Goal: Navigation & Orientation: Find specific page/section

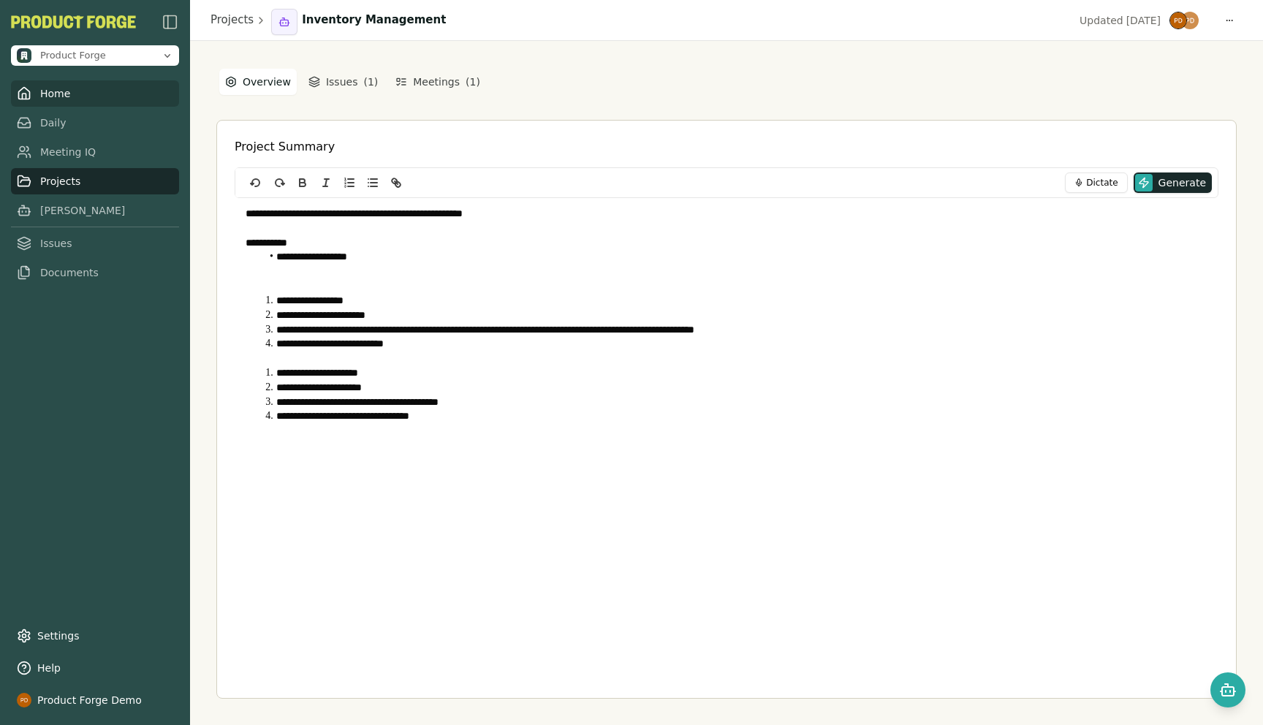
click at [63, 101] on link "Home" at bounding box center [95, 93] width 168 height 26
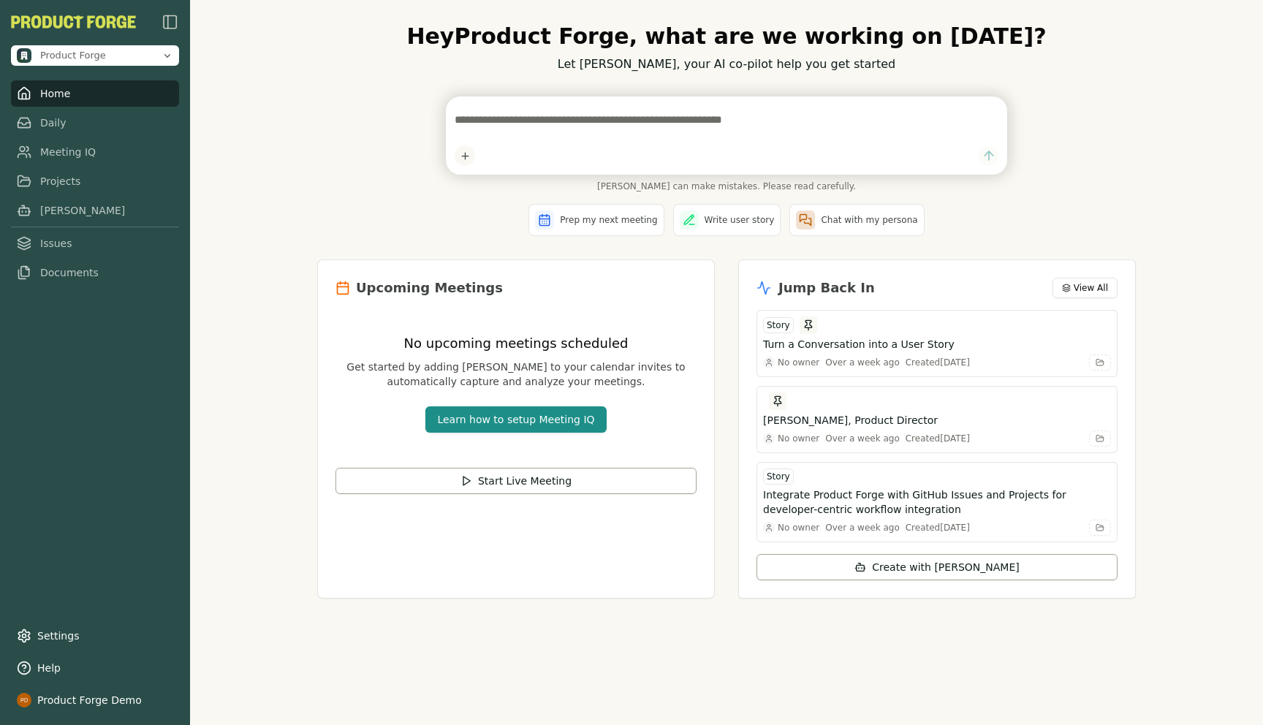
click at [523, 114] on textarea at bounding box center [727, 119] width 544 height 29
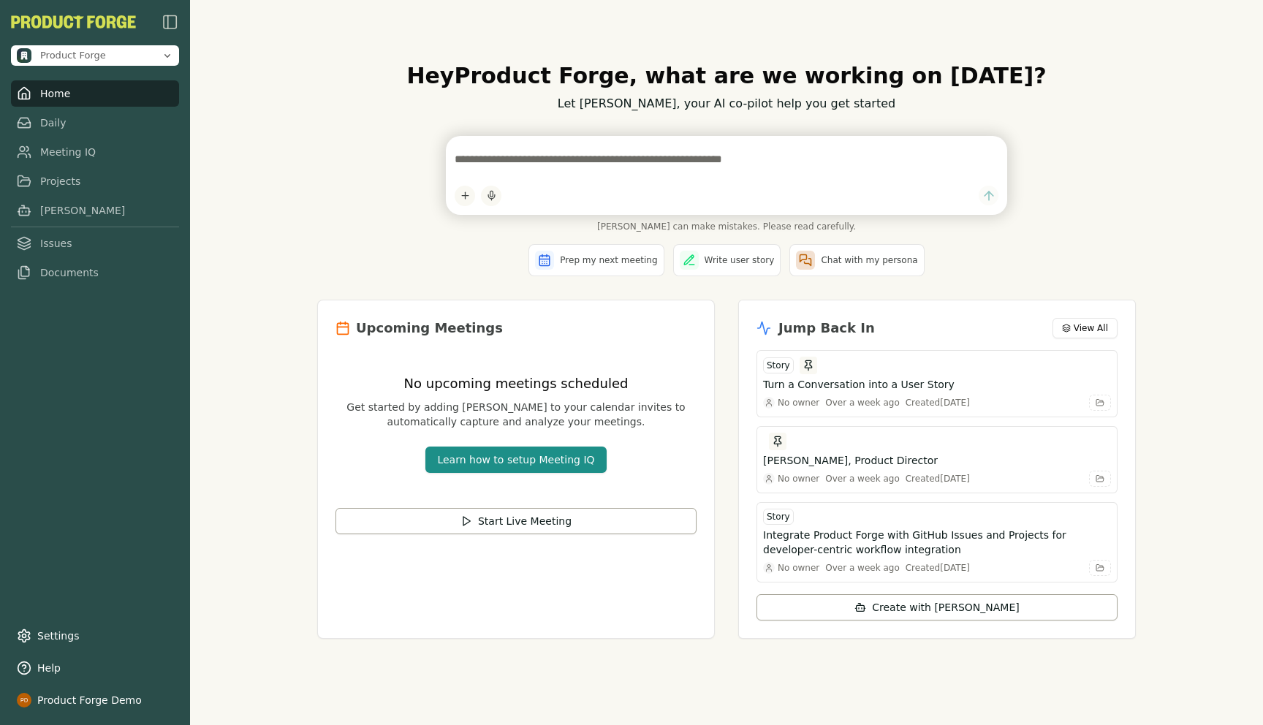
click at [358, 255] on div "Prep my next meeting Write user story Chat with my persona" at bounding box center [726, 260] width 819 height 32
click at [67, 151] on link "Meeting IQ" at bounding box center [95, 152] width 168 height 26
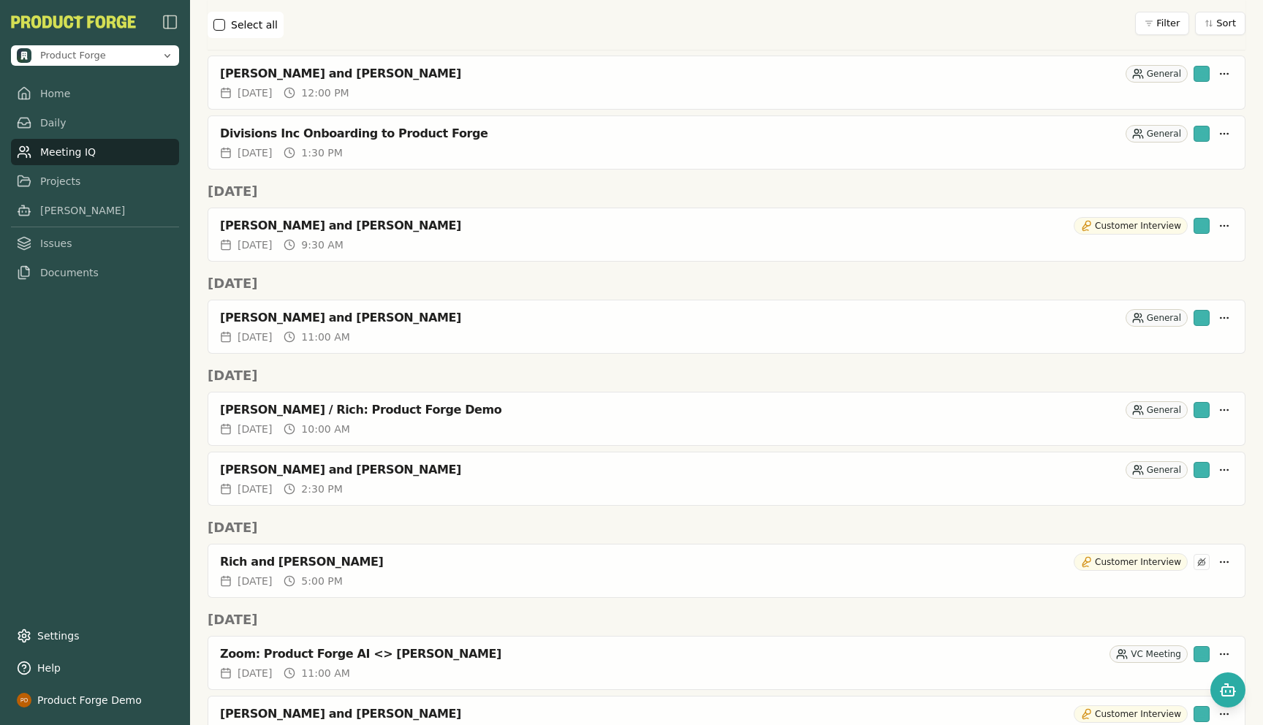
scroll to position [768, 0]
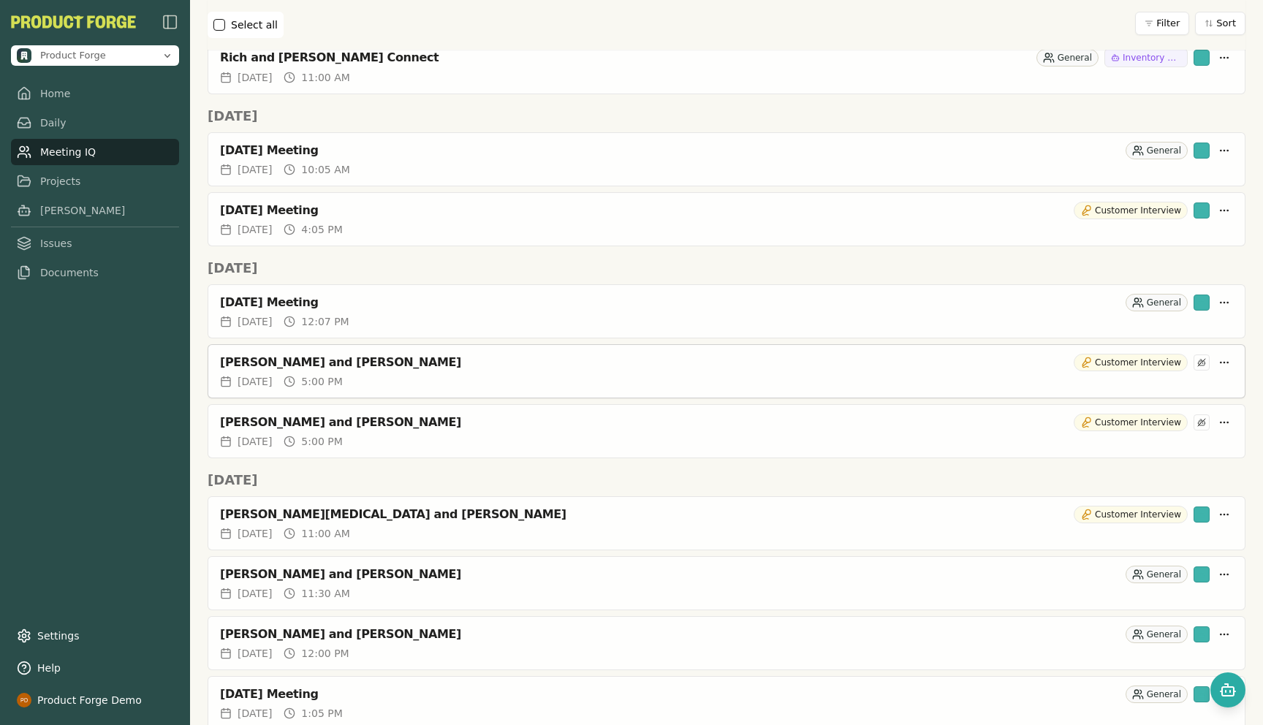
click at [269, 353] on div "[PERSON_NAME] and [PERSON_NAME] Customer Interview" at bounding box center [726, 359] width 1037 height 29
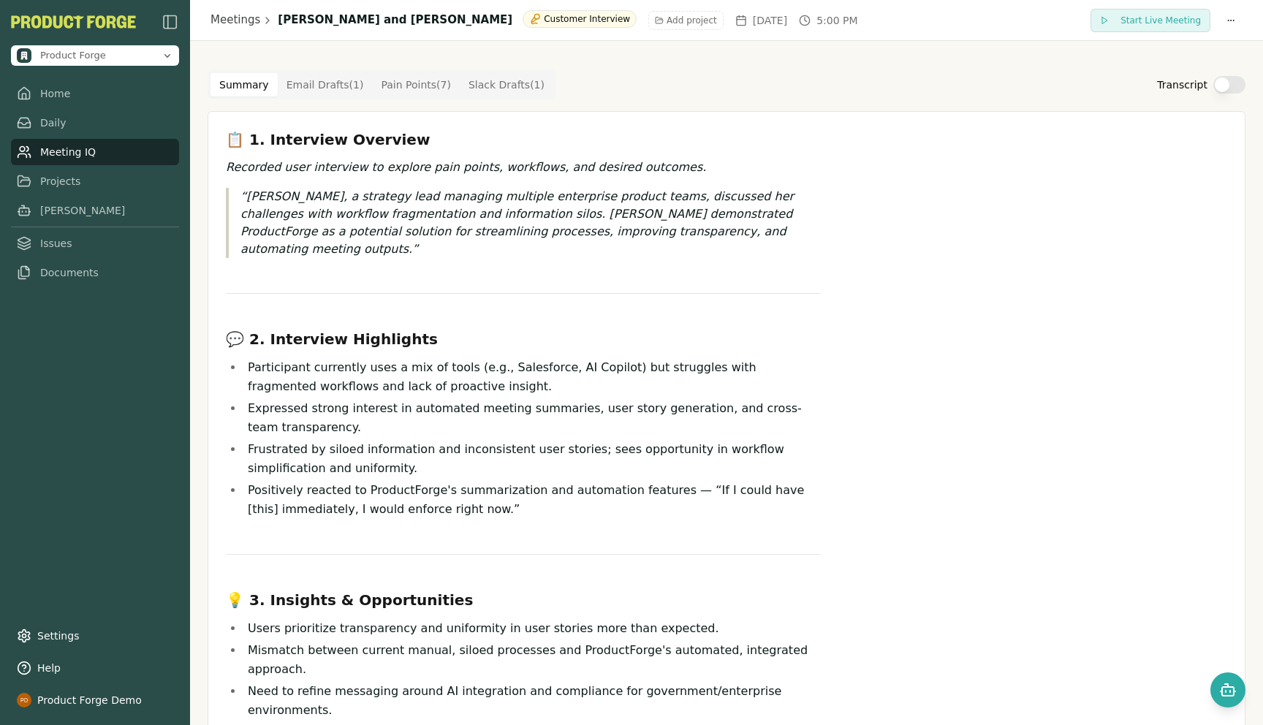
click at [314, 91] on Draft "Email Drafts ( 1 )" at bounding box center [325, 84] width 95 height 23
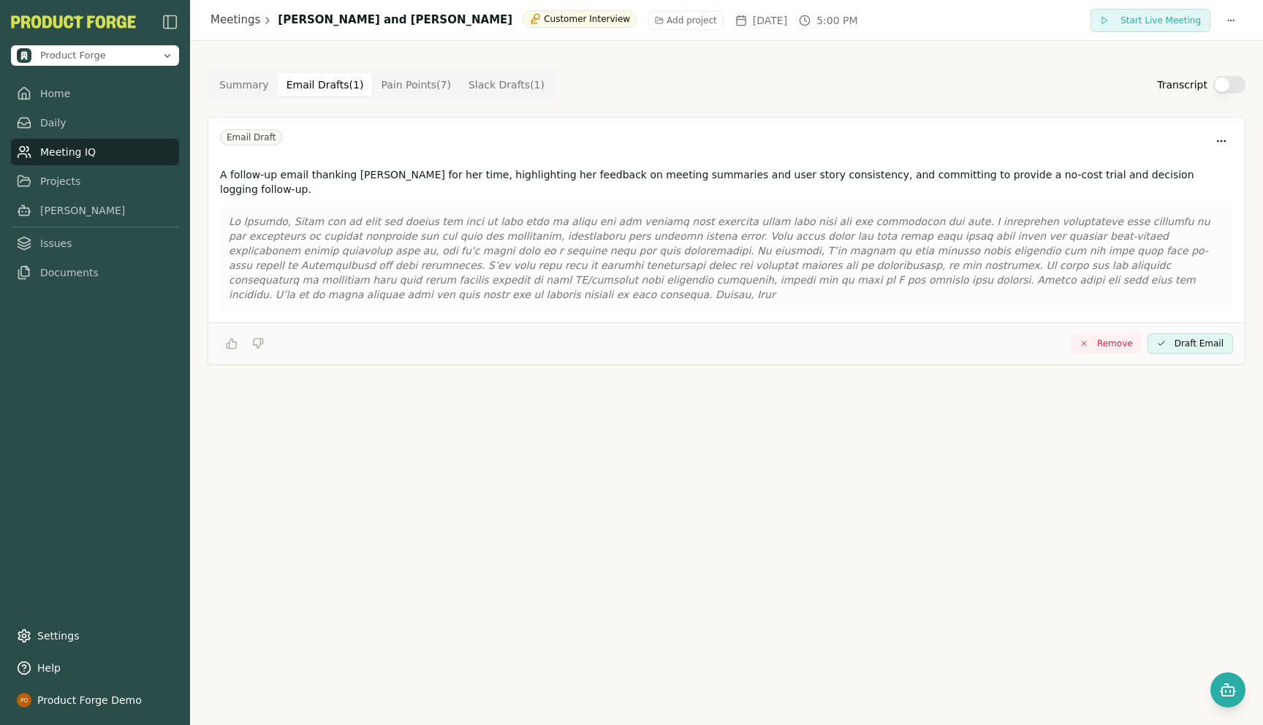
click at [502, 82] on Draft "Slack Drafts ( 1 )" at bounding box center [507, 84] width 94 height 23
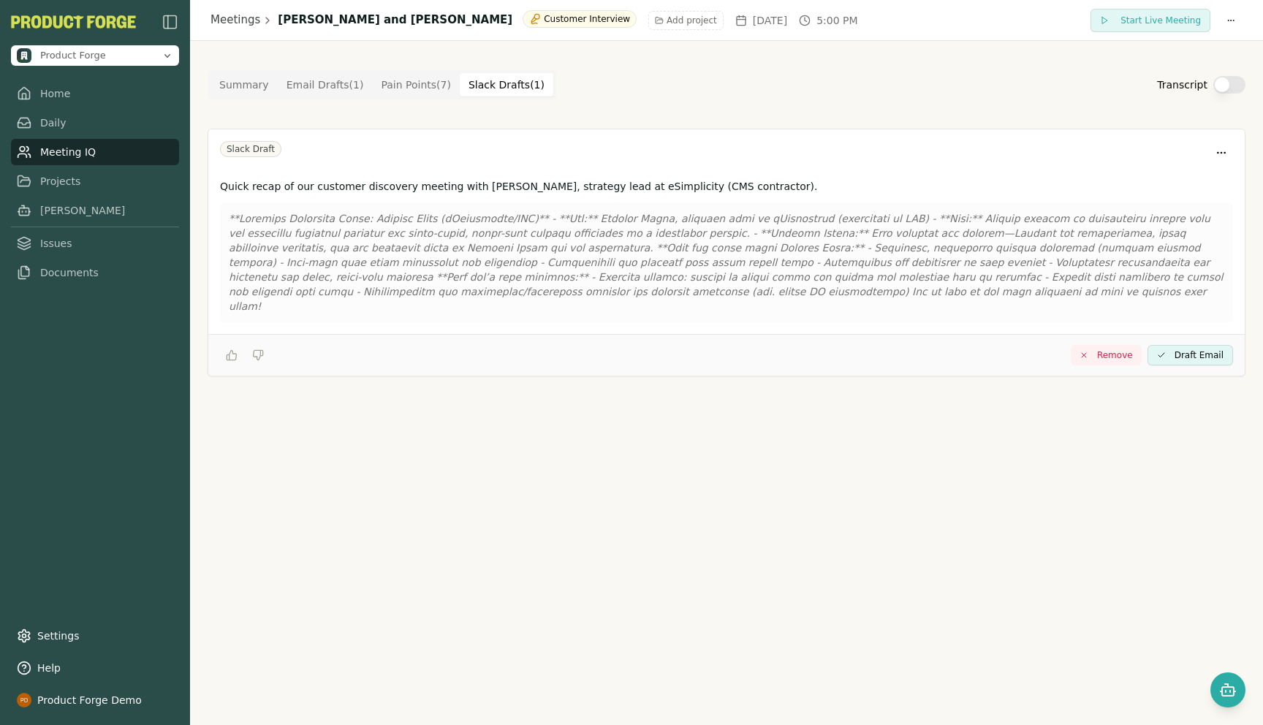
click at [445, 132] on div "Slack Draft" at bounding box center [726, 151] width 1037 height 44
click at [388, 86] on Point "Pain Points ( 7 )" at bounding box center [416, 84] width 88 height 23
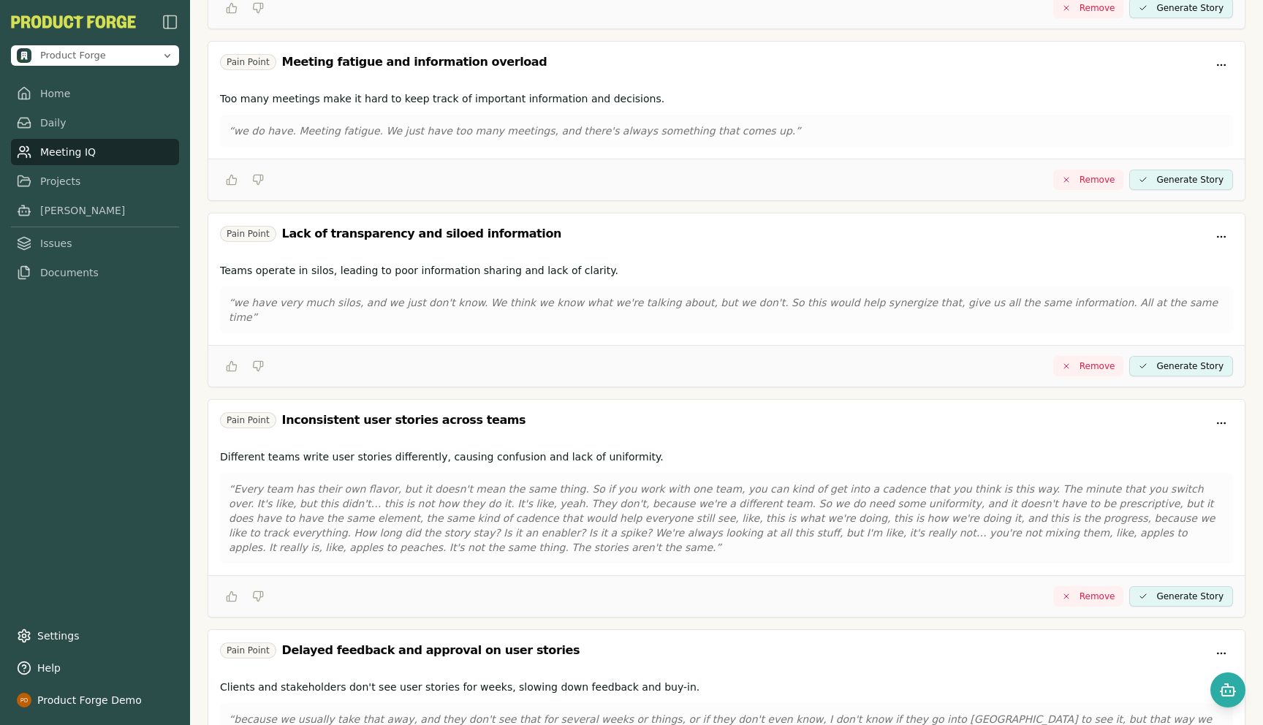
scroll to position [738, 0]
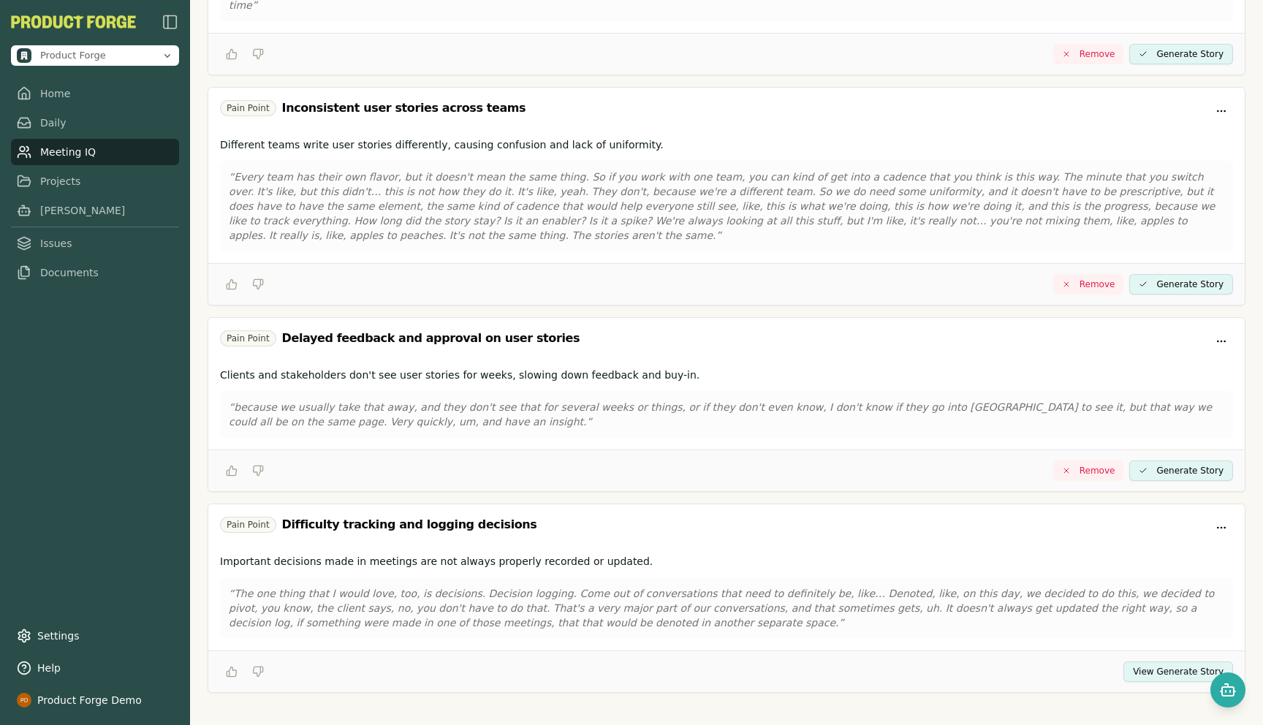
click at [1165, 662] on button "View Generate Story" at bounding box center [1179, 672] width 110 height 20
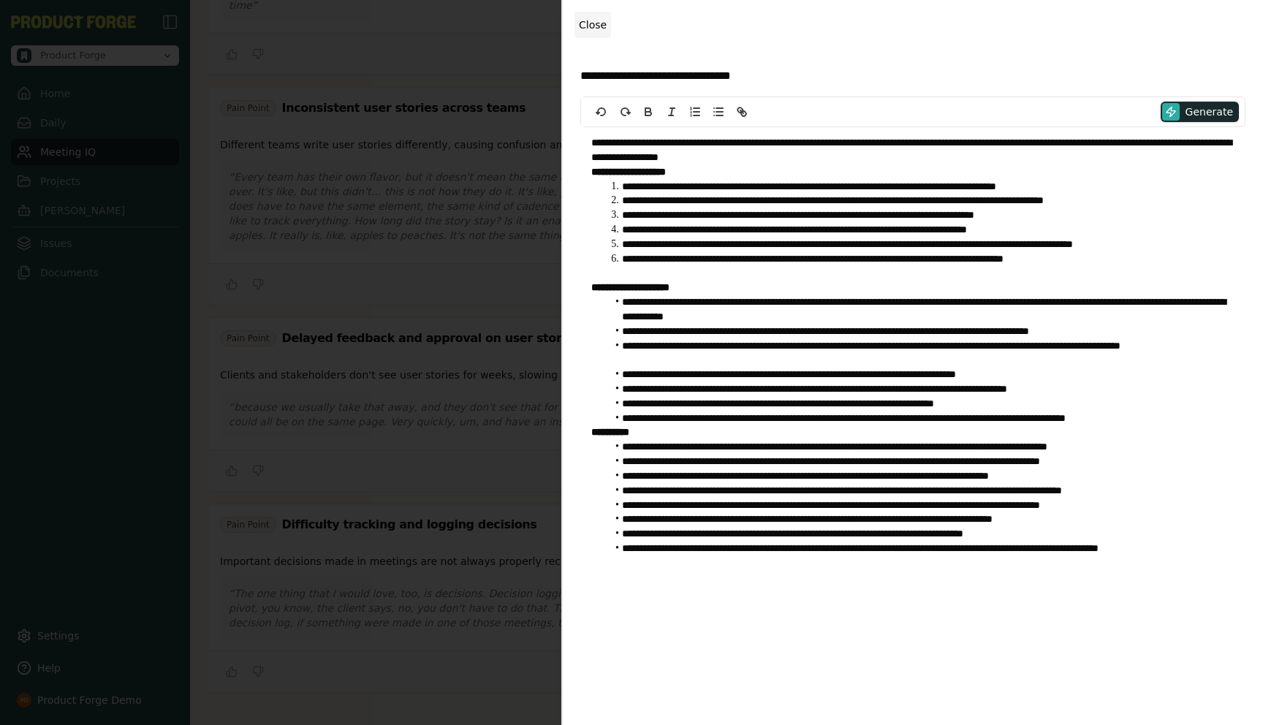
click at [596, 20] on span "Close" at bounding box center [593, 25] width 28 height 12
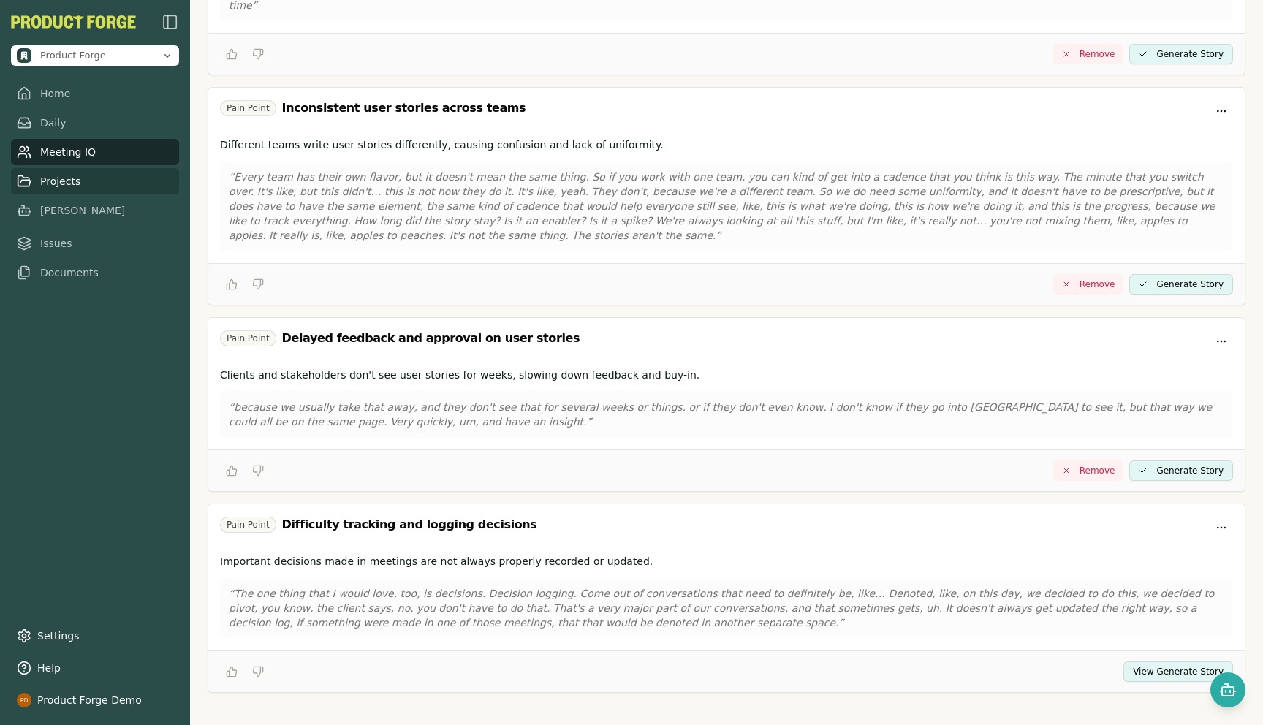
click at [71, 179] on link "Projects" at bounding box center [95, 181] width 168 height 26
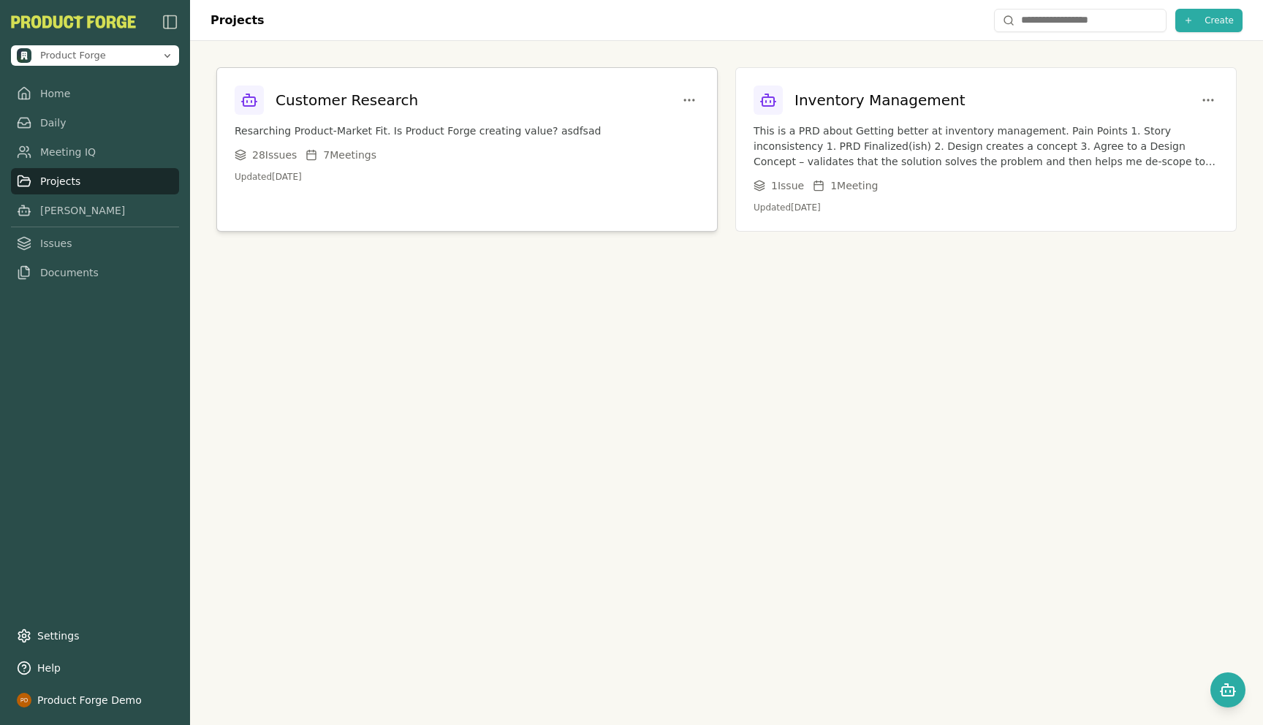
click at [423, 146] on div "Customer Research Resarching Product-Market Fit. Is Product Forge creating valu…" at bounding box center [467, 134] width 500 height 132
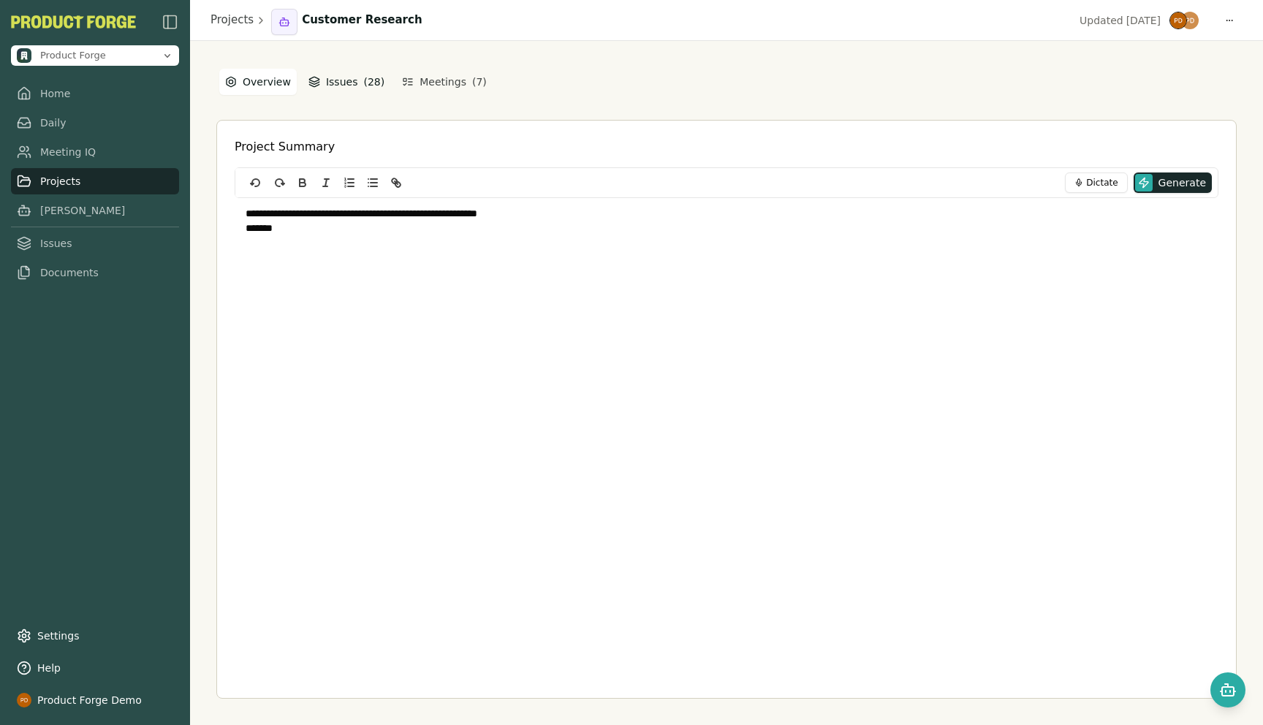
click at [334, 89] on button "Issues ( 28 )" at bounding box center [347, 82] width 88 height 26
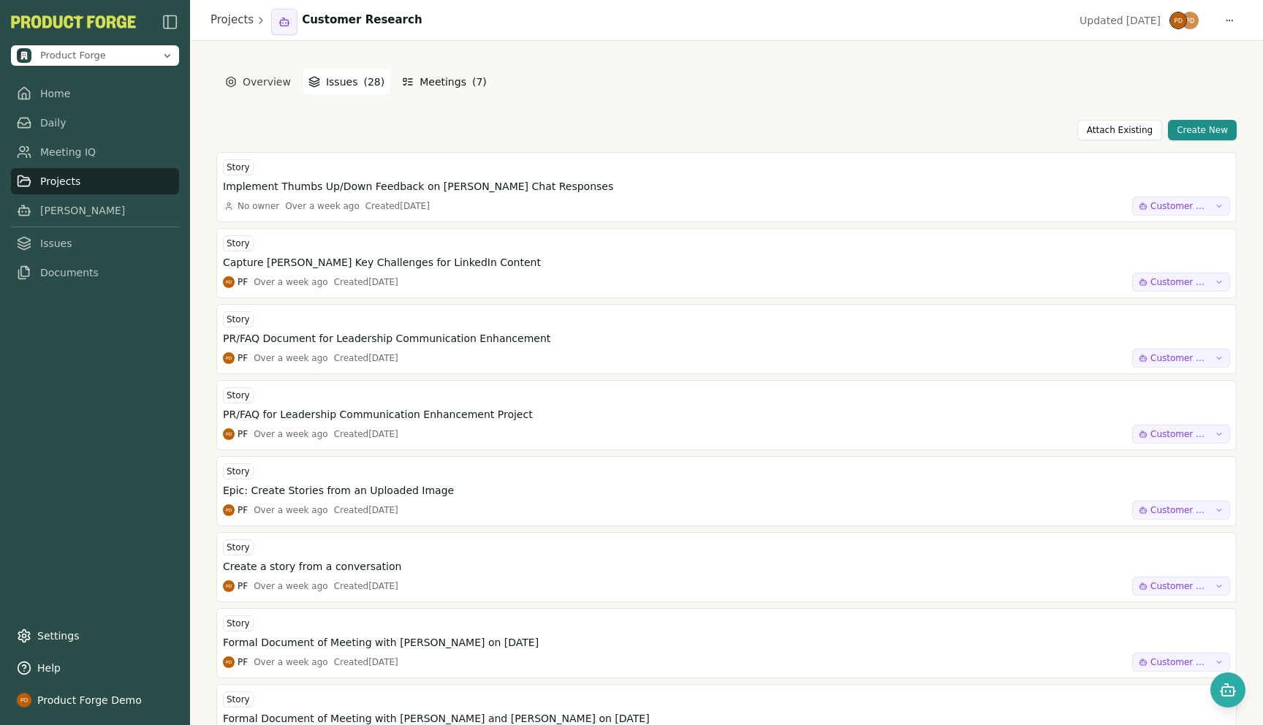
click at [435, 84] on button "Meetings ( 7 )" at bounding box center [444, 82] width 97 height 26
